Goal: Learn about a topic

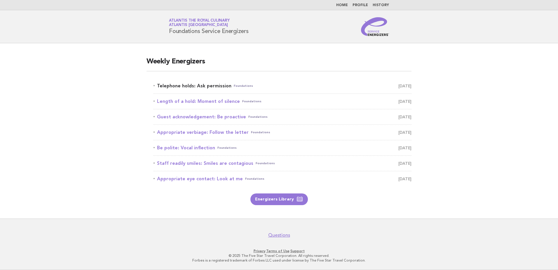
click at [211, 86] on link "Telephone holds: Ask permission Foundations [DATE]" at bounding box center [283, 86] width 258 height 8
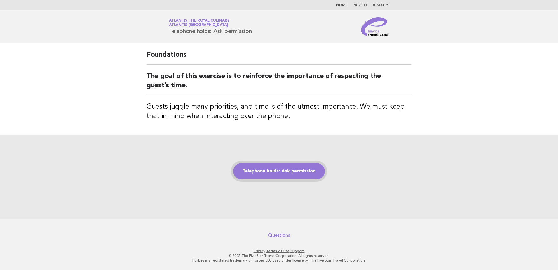
click at [292, 170] on link "Telephone holds: Ask permission" at bounding box center [279, 171] width 92 height 16
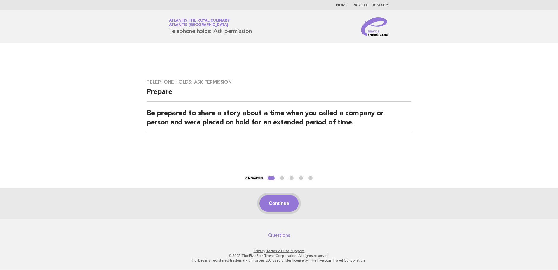
click at [281, 205] on button "Continue" at bounding box center [279, 203] width 39 height 16
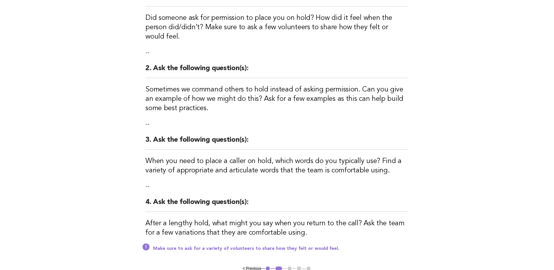
scroll to position [117, 0]
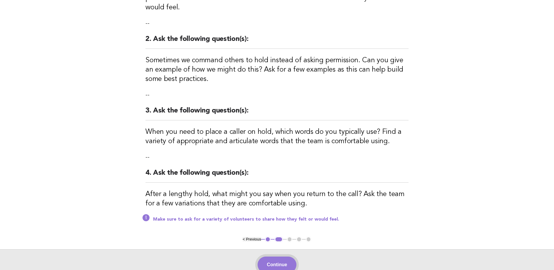
click at [279, 259] on button "Continue" at bounding box center [277, 264] width 39 height 16
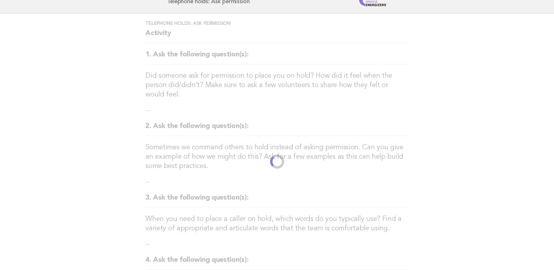
scroll to position [0, 0]
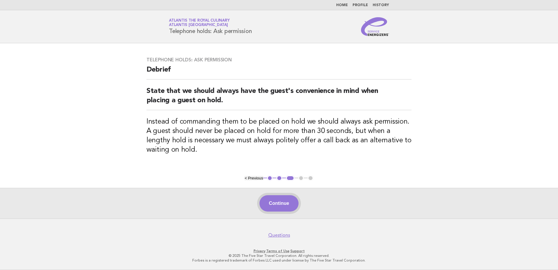
click at [276, 201] on button "Continue" at bounding box center [279, 203] width 39 height 16
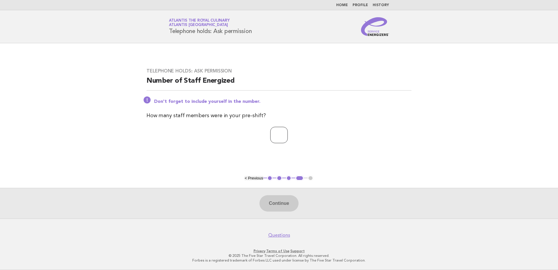
click at [270, 136] on input "number" at bounding box center [279, 135] width 18 height 16
type input "**"
click at [285, 209] on button "Continue" at bounding box center [279, 203] width 39 height 16
